Goal: Information Seeking & Learning: Learn about a topic

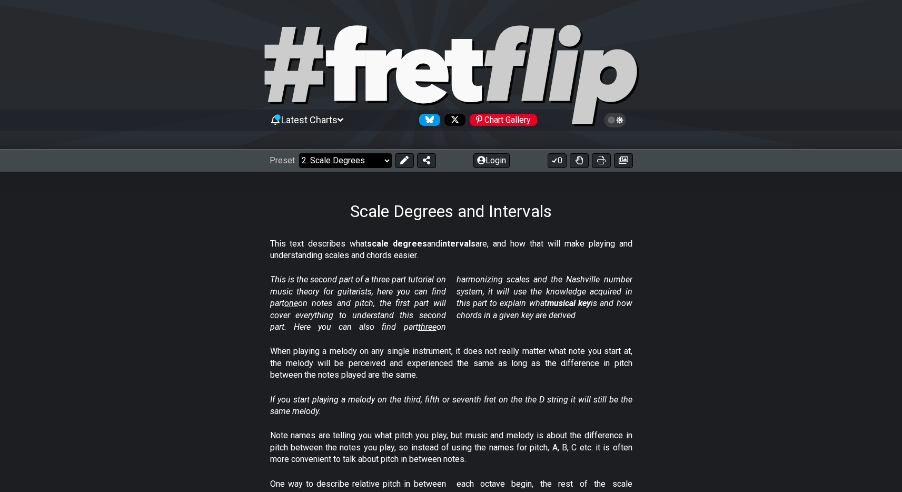
click at [365, 161] on select "Welcome to #fretflip! Initial Preset Custom Preset Minor Pentatonic Major Penta…" at bounding box center [345, 160] width 93 height 15
click at [299, 153] on select "Welcome to #fretflip! Initial Preset Custom Preset Minor Pentatonic Major Penta…" at bounding box center [345, 160] width 93 height 15
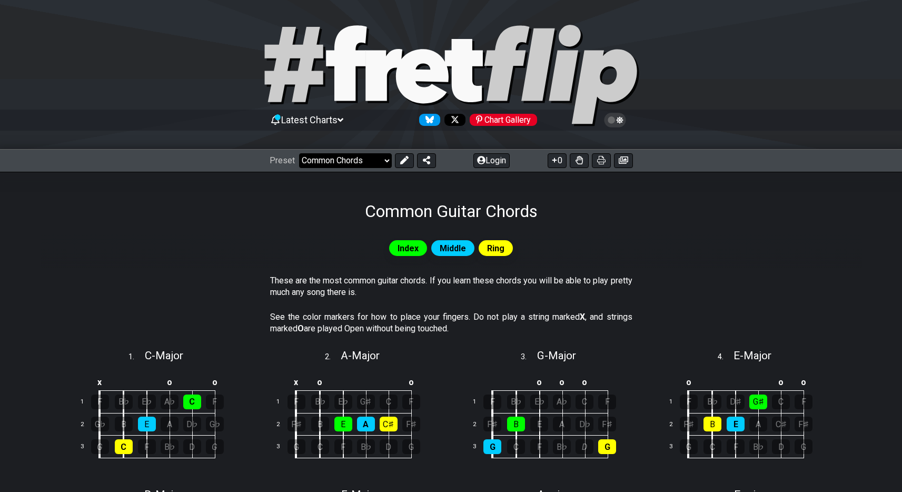
click at [365, 161] on select "Welcome to #fretflip! Initial Preset Custom Preset Minor Pentatonic Major Penta…" at bounding box center [345, 160] width 93 height 15
click at [299, 153] on select "Welcome to #fretflip! Initial Preset Custom Preset Minor Pentatonic Major Penta…" at bounding box center [345, 160] width 93 height 15
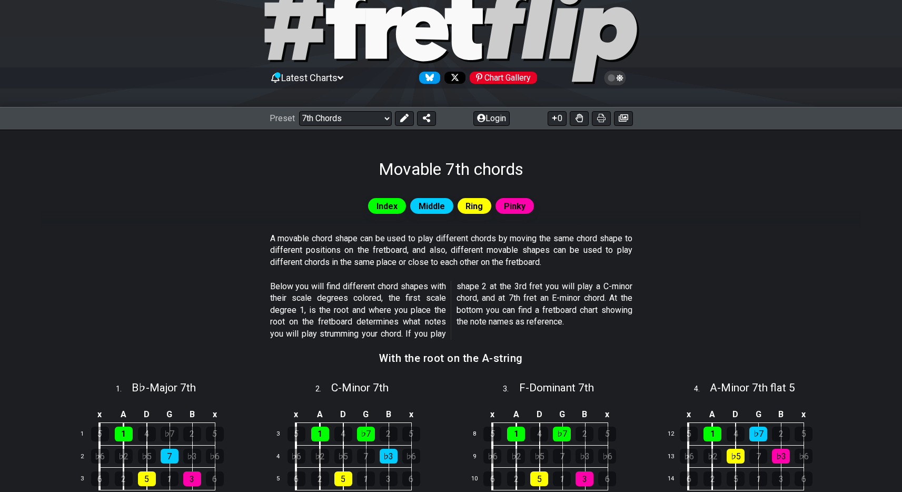
scroll to position [63, 0]
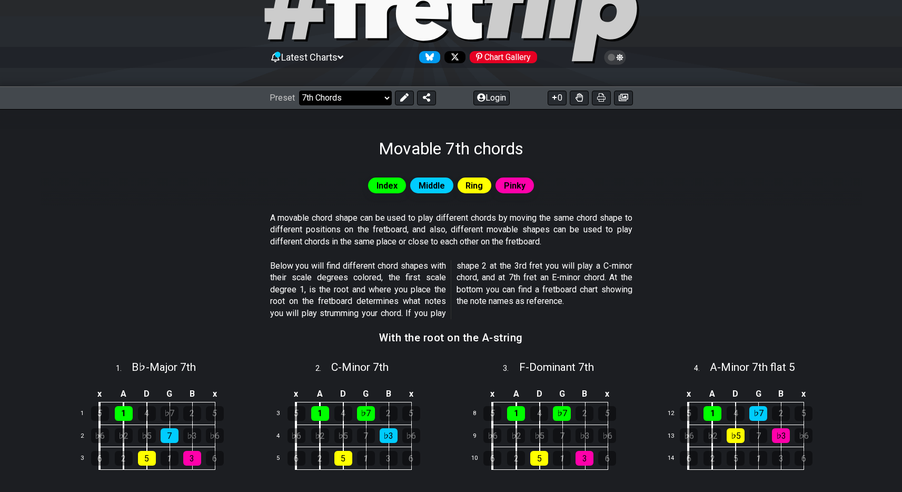
click at [350, 104] on select "Welcome to #fretflip! Initial Preset Custom Preset Minor Pentatonic Major Penta…" at bounding box center [345, 98] width 93 height 15
click at [299, 91] on select "Welcome to #fretflip! Initial Preset Custom Preset Minor Pentatonic Major Penta…" at bounding box center [345, 98] width 93 height 15
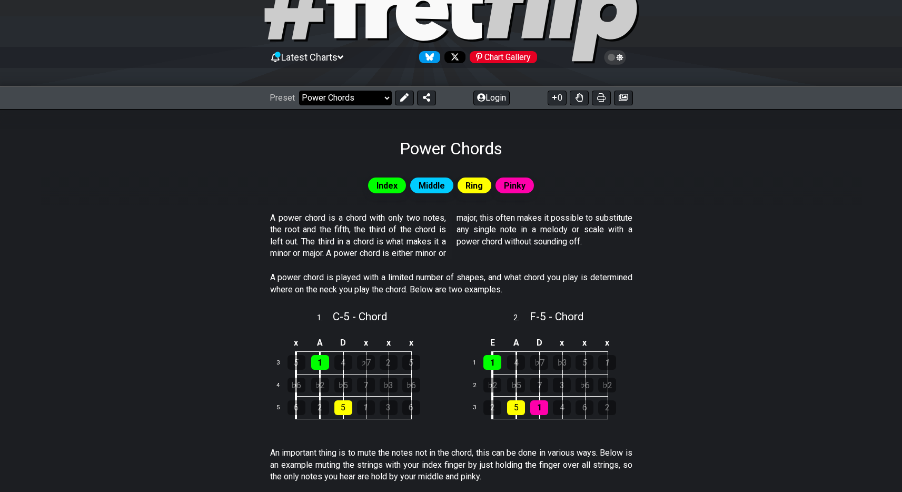
click at [368, 100] on select "Welcome to #fretflip! Initial Preset Custom Preset Minor Pentatonic Major Penta…" at bounding box center [345, 98] width 93 height 15
click at [299, 91] on select "Welcome to #fretflip! Initial Preset Custom Preset Minor Pentatonic Major Penta…" at bounding box center [345, 98] width 93 height 15
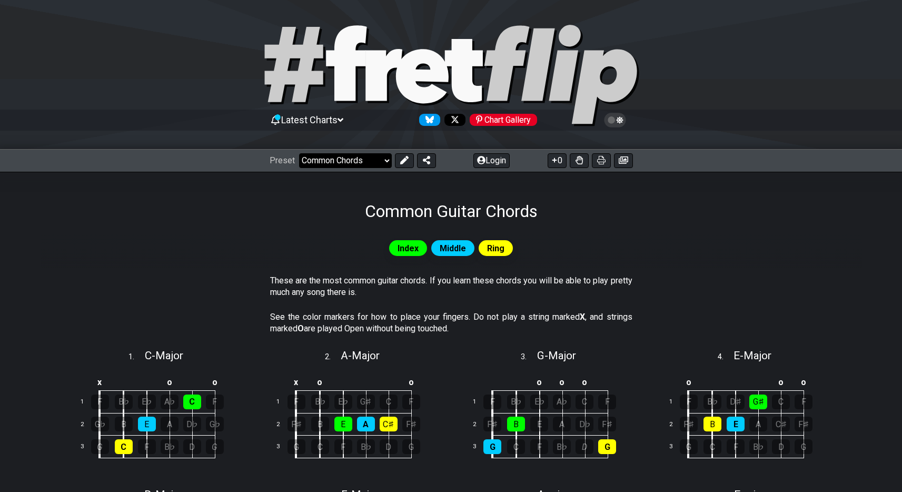
click at [357, 155] on select "Welcome to #fretflip! Initial Preset Custom Preset Minor Pentatonic Major Penta…" at bounding box center [345, 160] width 93 height 15
click at [299, 153] on select "Welcome to #fretflip! Initial Preset Custom Preset Minor Pentatonic Major Penta…" at bounding box center [345, 160] width 93 height 15
select select "/major-pentatonic"
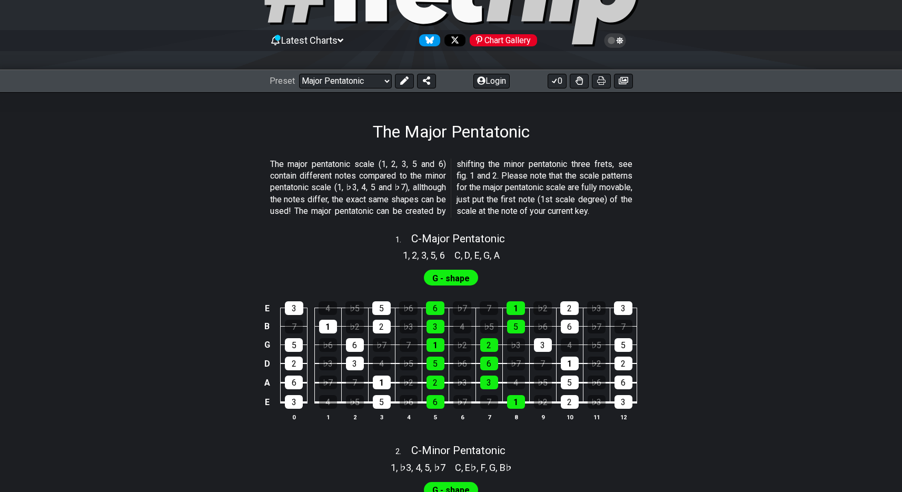
scroll to position [111, 0]
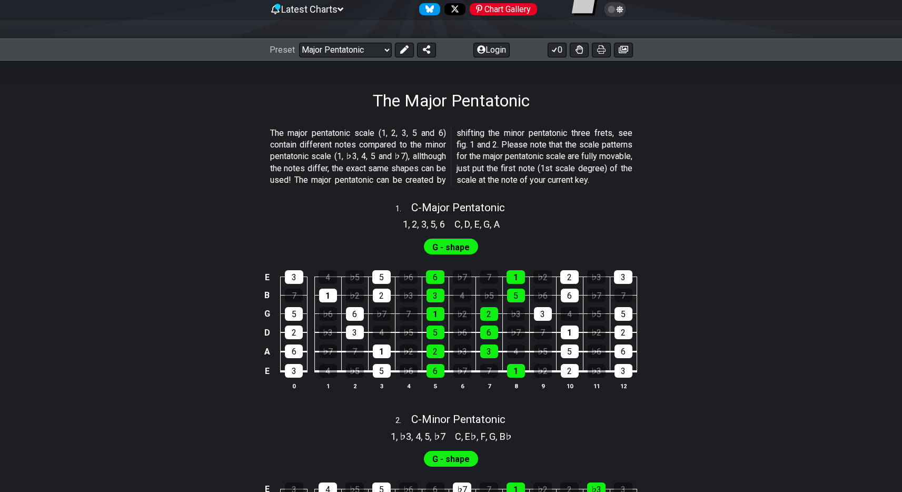
click at [442, 255] on span "G - shape" at bounding box center [450, 247] width 37 height 15
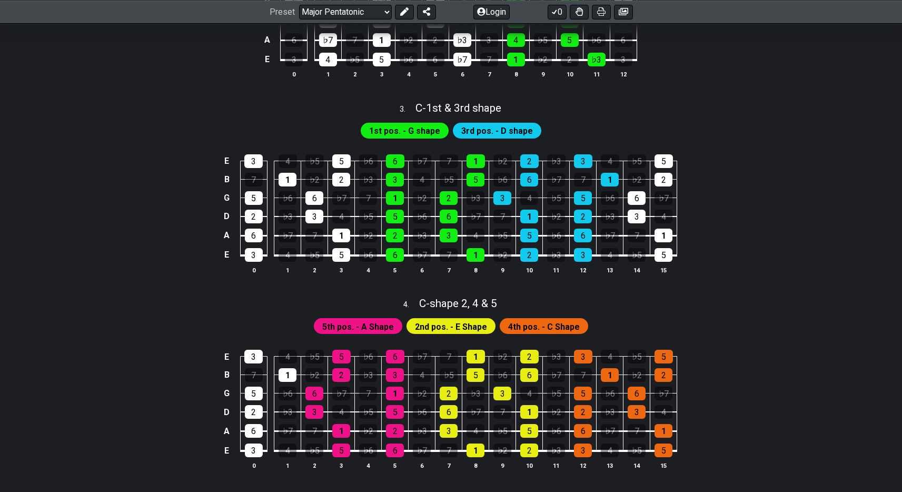
scroll to position [257, 0]
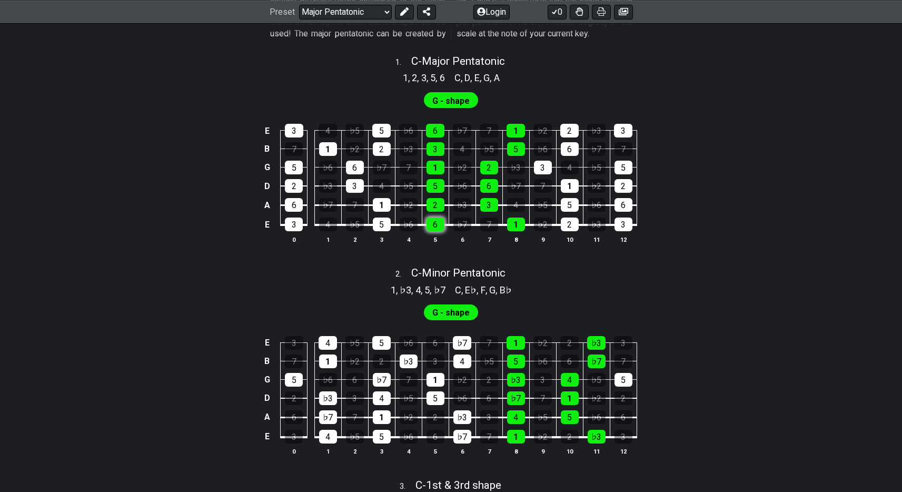
click at [438, 231] on div "6" at bounding box center [436, 225] width 18 height 14
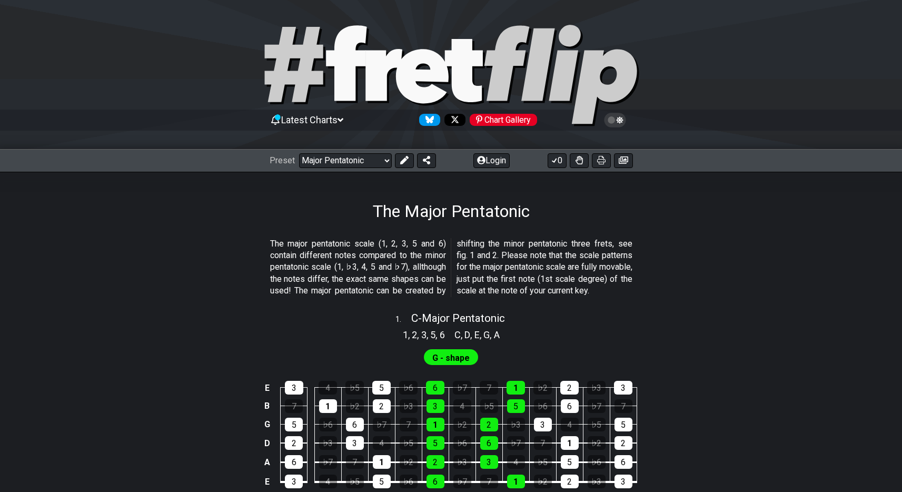
click at [511, 121] on div "Chart Gallery" at bounding box center [503, 120] width 67 height 12
